Goal: Transaction & Acquisition: Purchase product/service

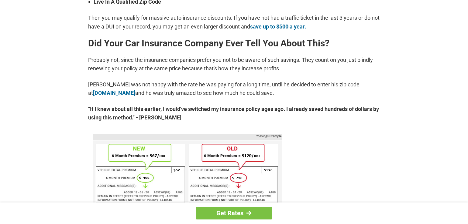
scroll to position [296, 0]
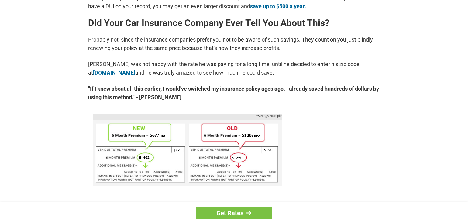
click at [466, 221] on div "Get Rates" at bounding box center [234, 214] width 468 height 22
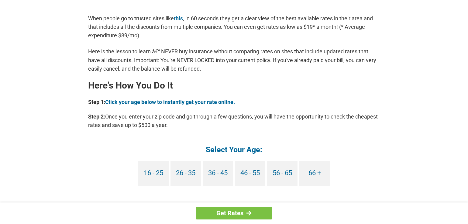
scroll to position [494, 0]
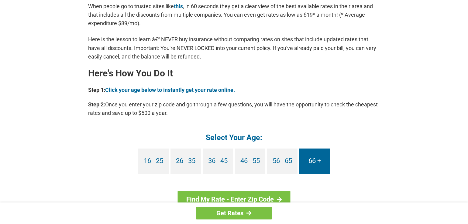
click at [313, 161] on link "66 +" at bounding box center [314, 161] width 30 height 25
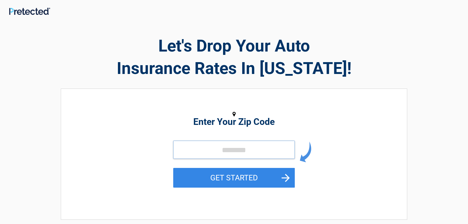
click at [235, 151] on input "tel" at bounding box center [233, 150] width 121 height 18
type input "*****"
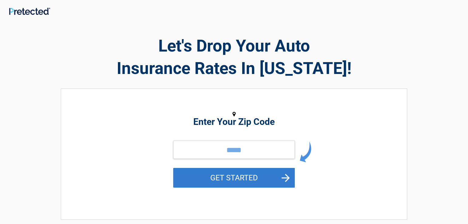
click at [236, 177] on button "GET STARTED" at bounding box center [233, 178] width 121 height 20
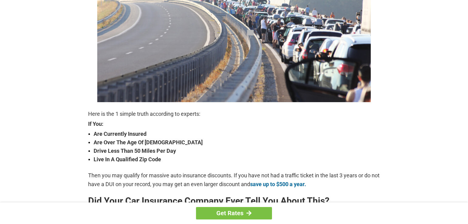
scroll to position [130, 0]
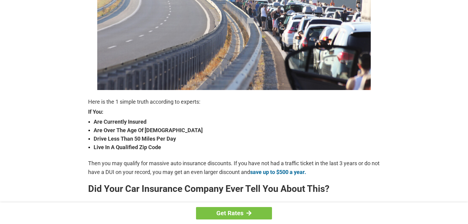
click at [466, 222] on div "Get Rates" at bounding box center [234, 214] width 468 height 22
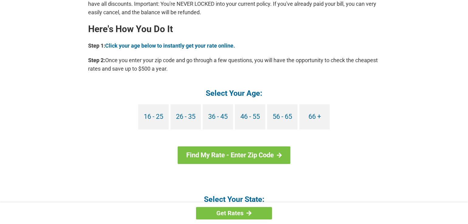
scroll to position [563, 0]
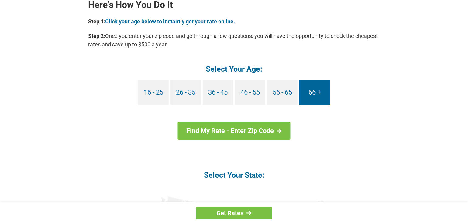
click at [310, 93] on link "66 +" at bounding box center [314, 92] width 30 height 25
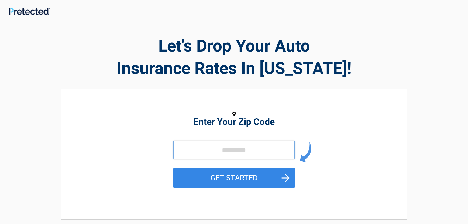
click at [230, 151] on input "tel" at bounding box center [233, 150] width 121 height 18
type input "*****"
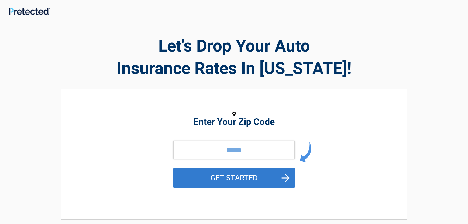
click at [231, 175] on button "GET STARTED" at bounding box center [233, 178] width 121 height 20
